Goal: Download file/media

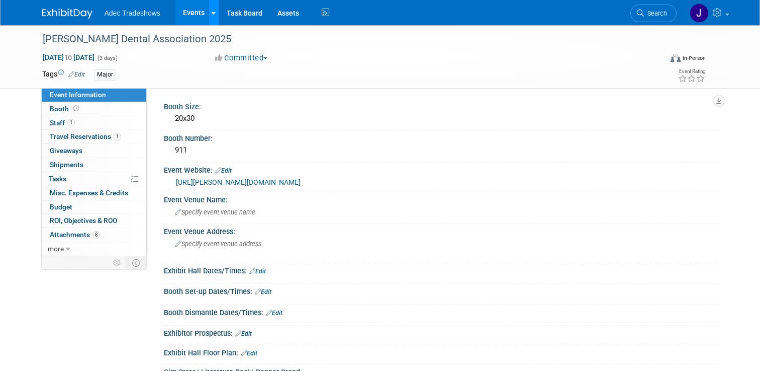
click at [216, 15] on link at bounding box center [213, 12] width 11 height 25
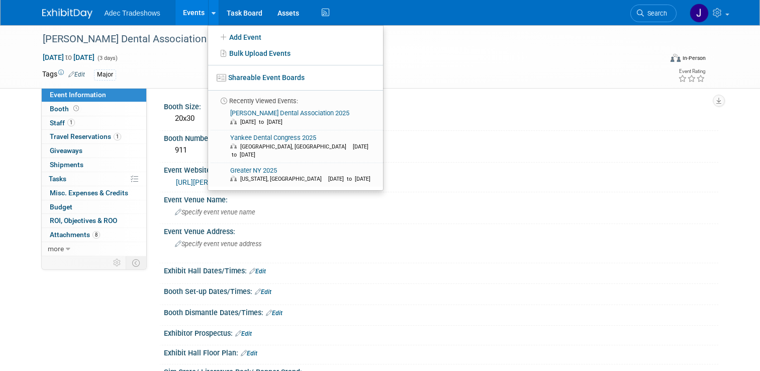
click at [197, 17] on link "Events" at bounding box center [193, 12] width 37 height 25
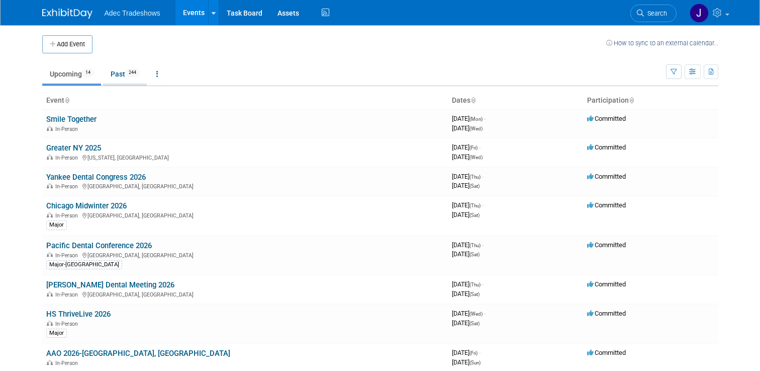
click at [136, 72] on span "244" at bounding box center [133, 73] width 14 height 8
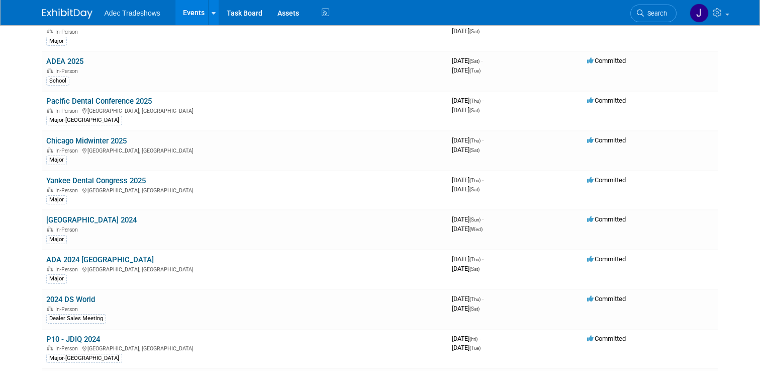
scroll to position [436, 0]
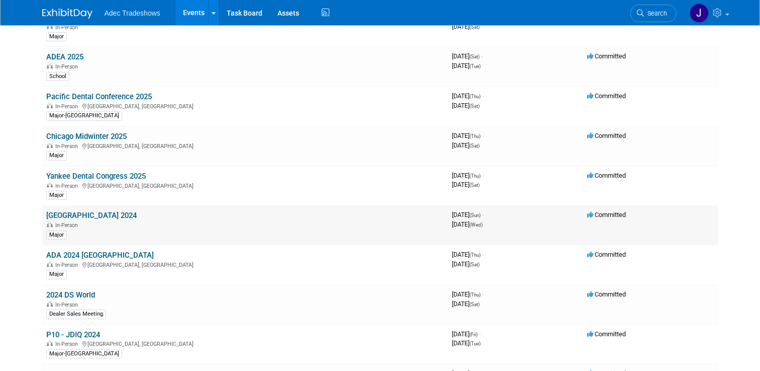
click at [69, 213] on link "[GEOGRAPHIC_DATA] 2024" at bounding box center [91, 215] width 91 height 9
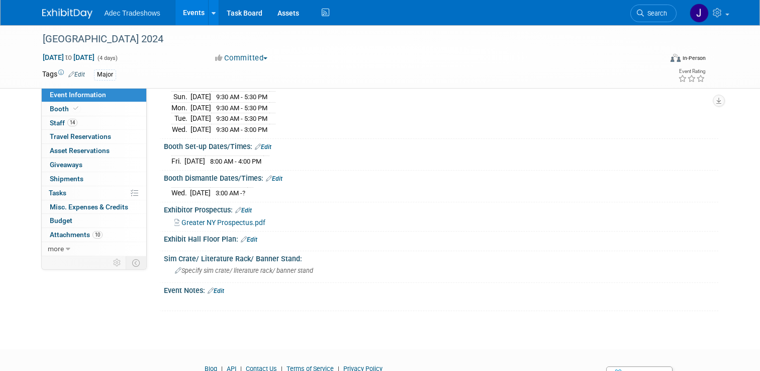
scroll to position [192, 0]
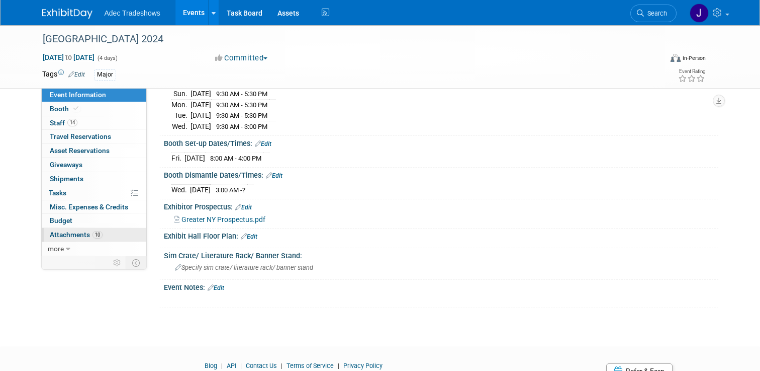
click at [84, 235] on span "Attachments 10" at bounding box center [76, 234] width 53 height 8
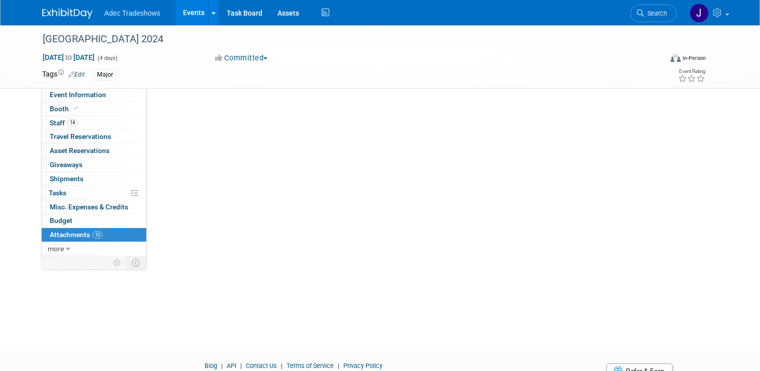
scroll to position [0, 0]
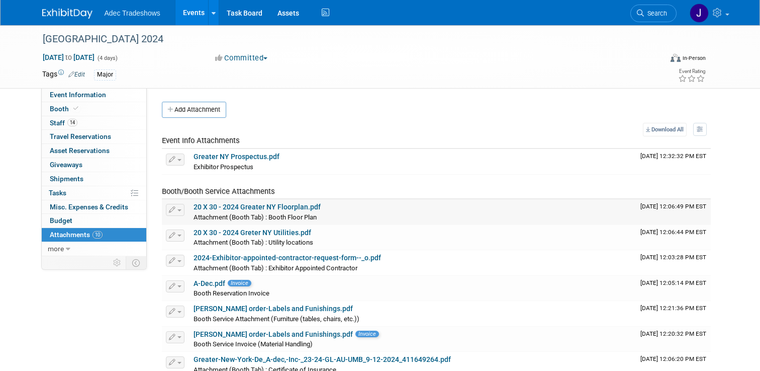
click at [299, 207] on link "20 X 30 - 2024 Greater NY Floorplan.pdf" at bounding box center [257, 207] width 127 height 8
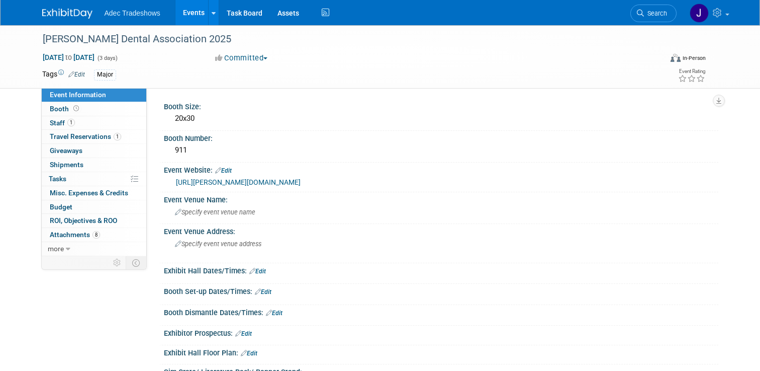
click at [184, 14] on link "Events" at bounding box center [193, 12] width 37 height 25
